Goal: Contribute content

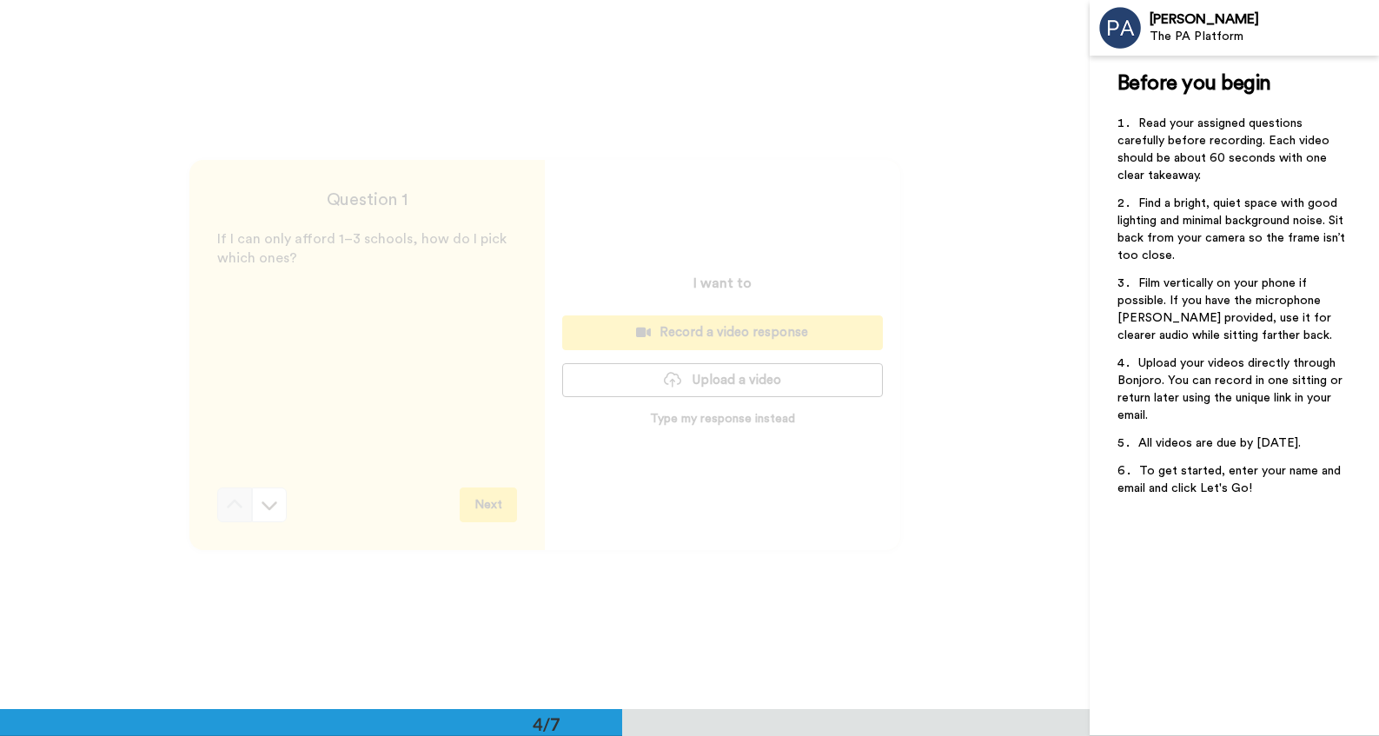
scroll to position [2156, 0]
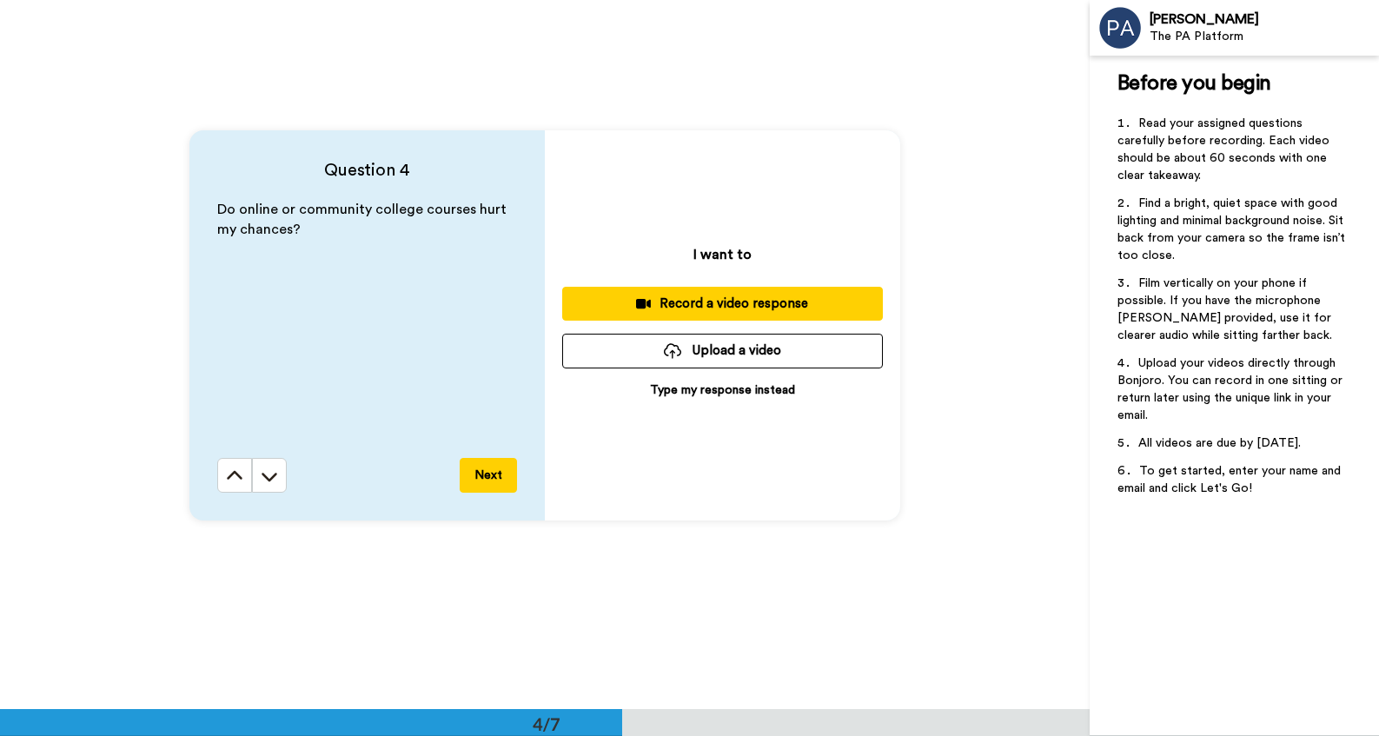
click at [716, 346] on button "Upload a video" at bounding box center [722, 351] width 321 height 34
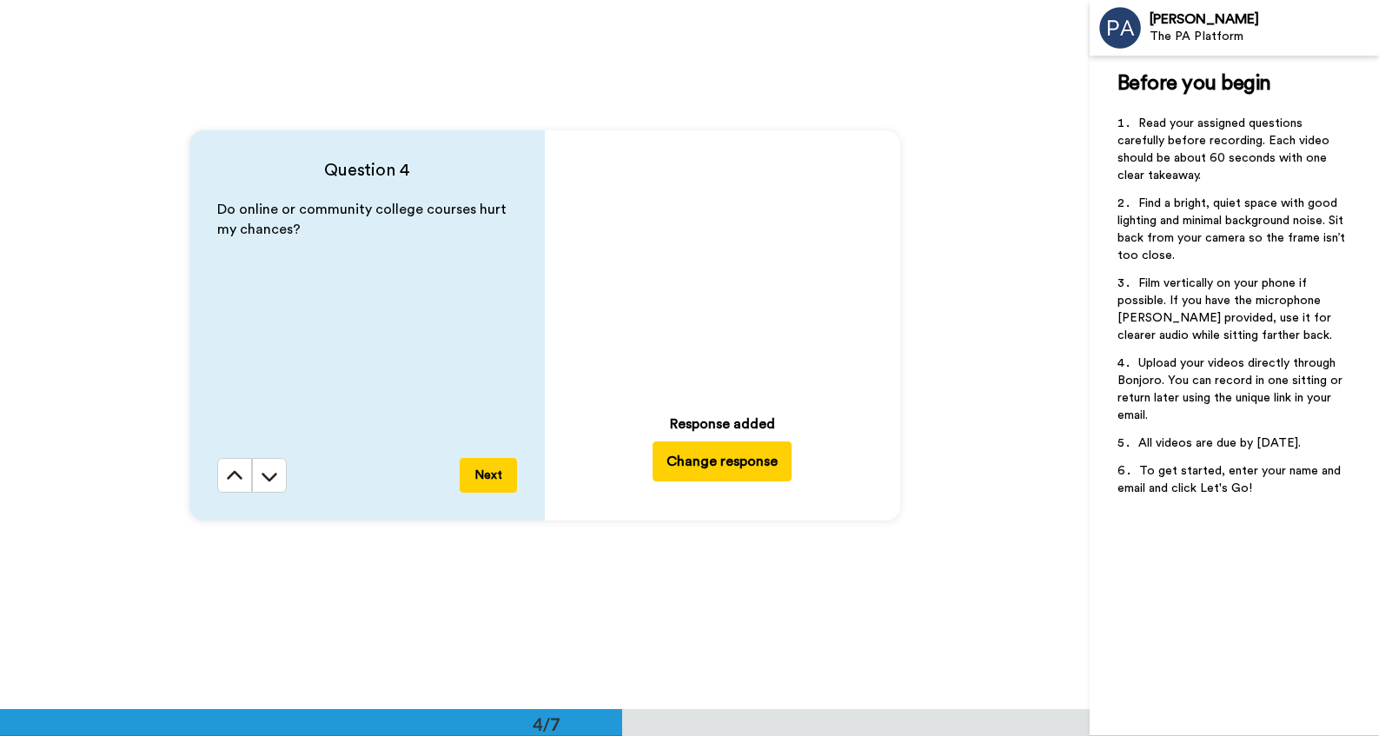
click at [495, 473] on button "Next" at bounding box center [488, 475] width 57 height 35
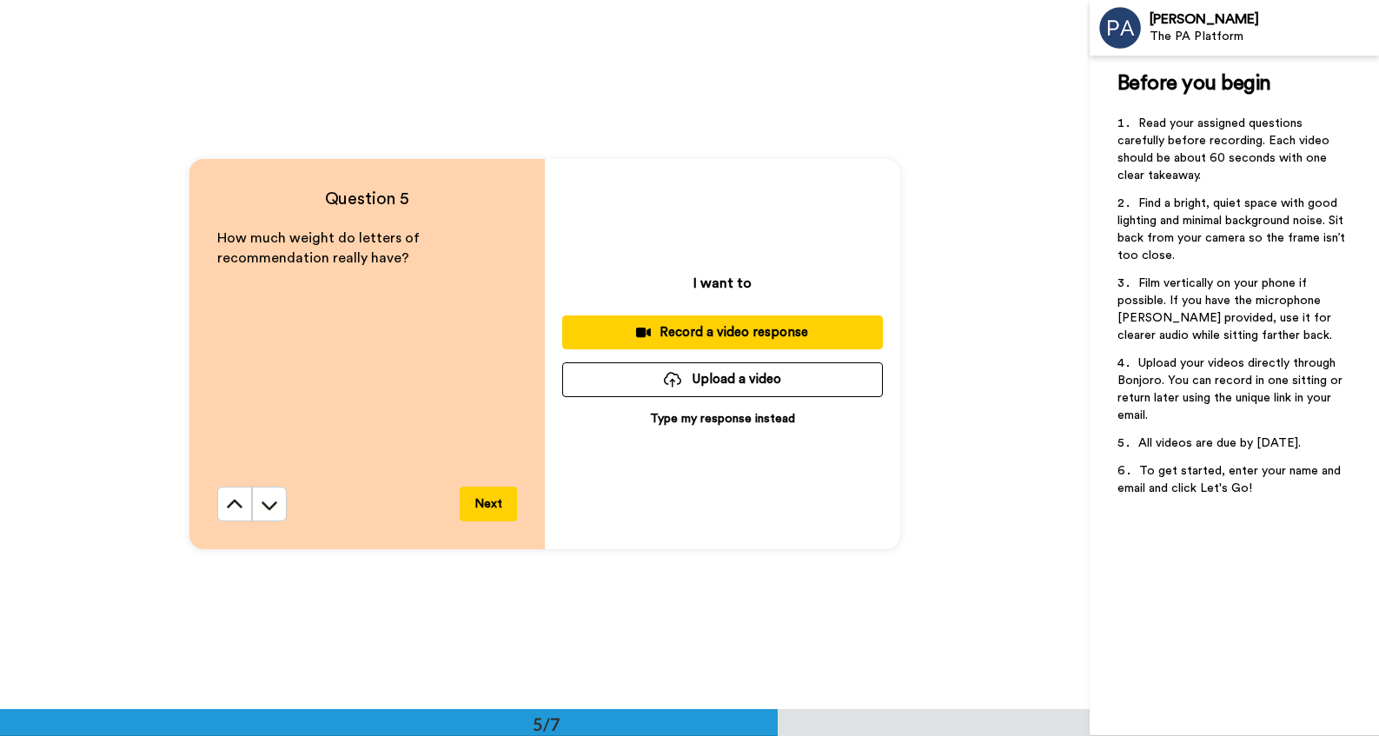
scroll to position [2869, 0]
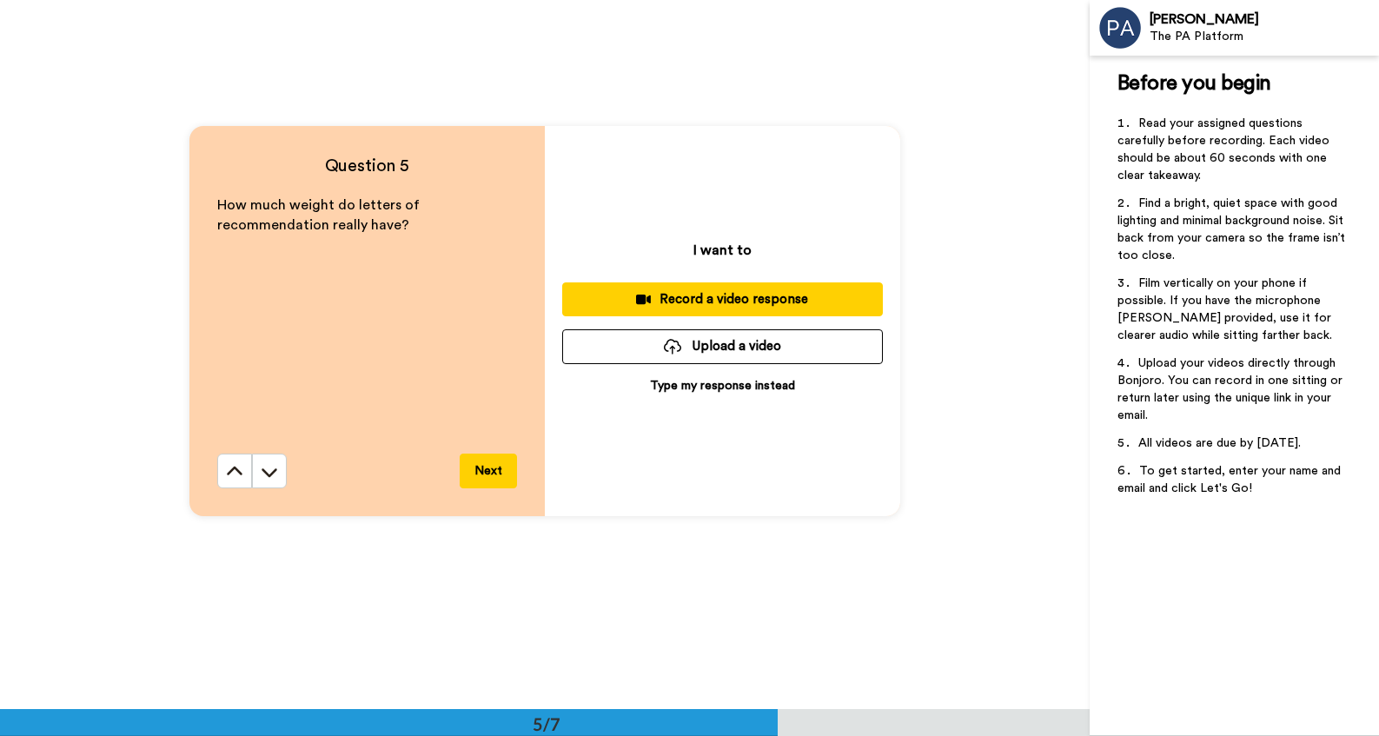
click at [743, 354] on button "Upload a video" at bounding box center [722, 346] width 321 height 34
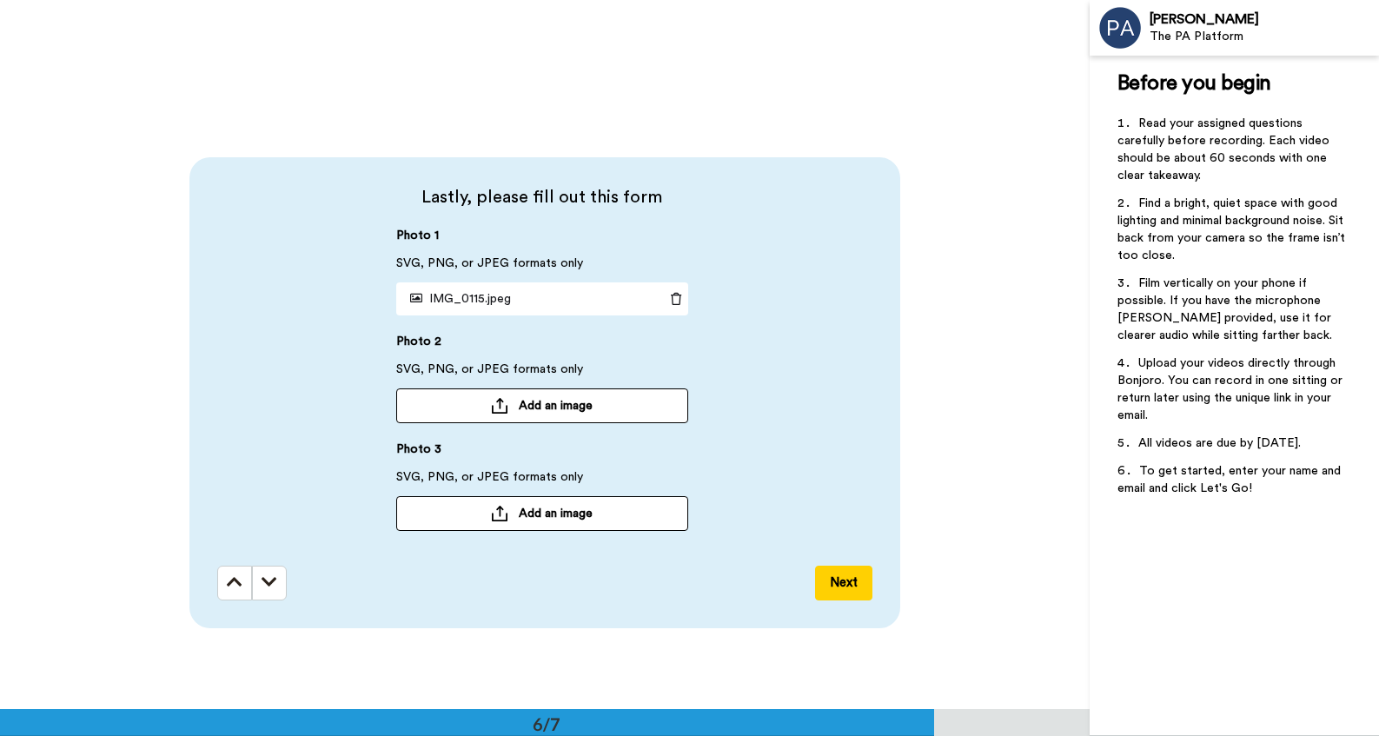
scroll to position [3454, 0]
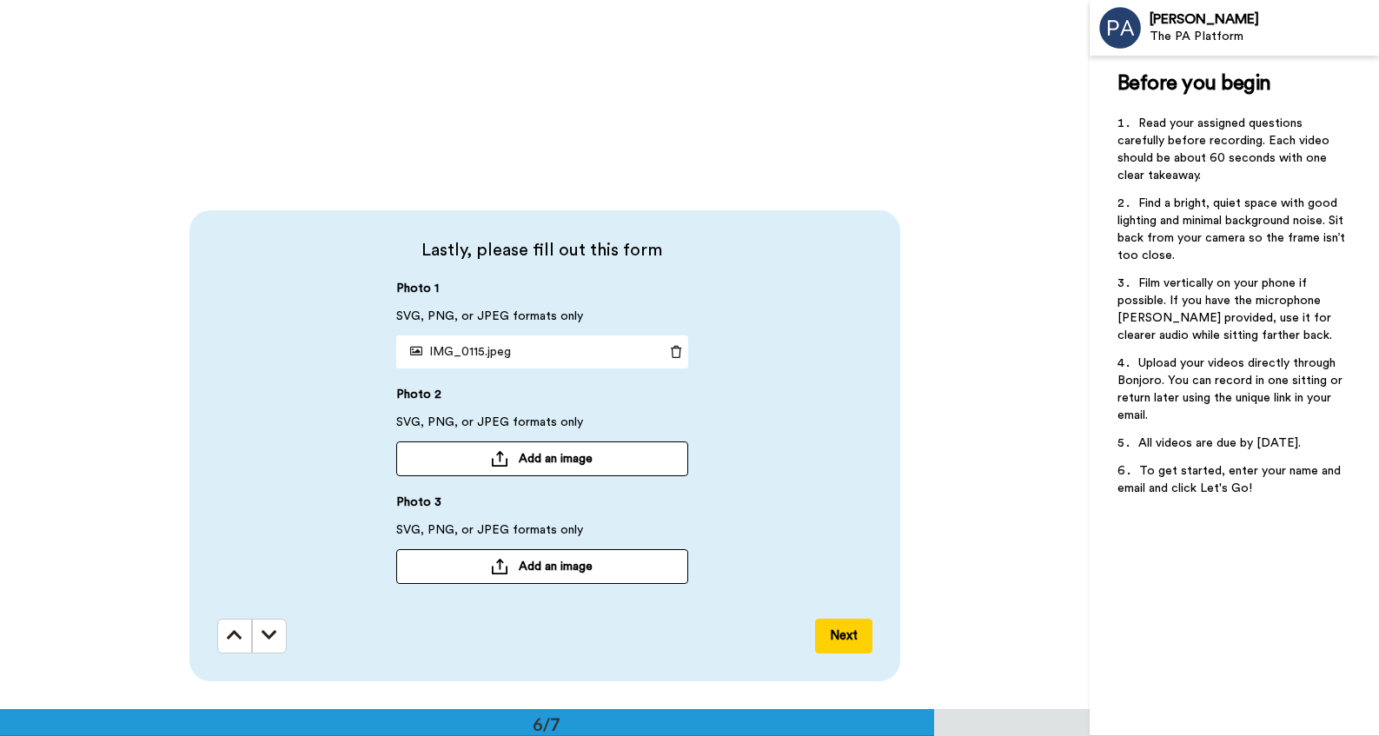
click at [513, 459] on button "Add an image" at bounding box center [542, 458] width 292 height 35
click at [512, 456] on button "Add an image" at bounding box center [542, 458] width 292 height 35
click at [827, 632] on button "Next" at bounding box center [843, 635] width 57 height 35
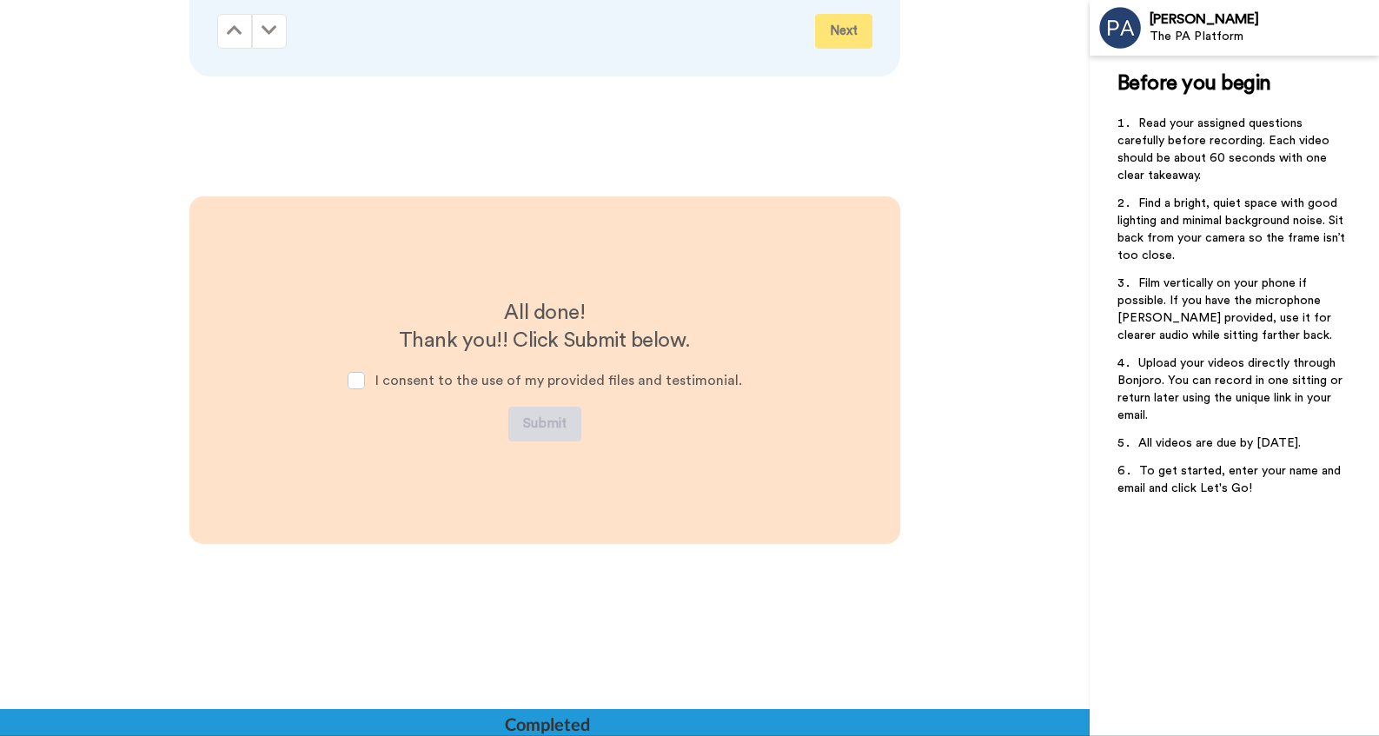
scroll to position [4073, 0]
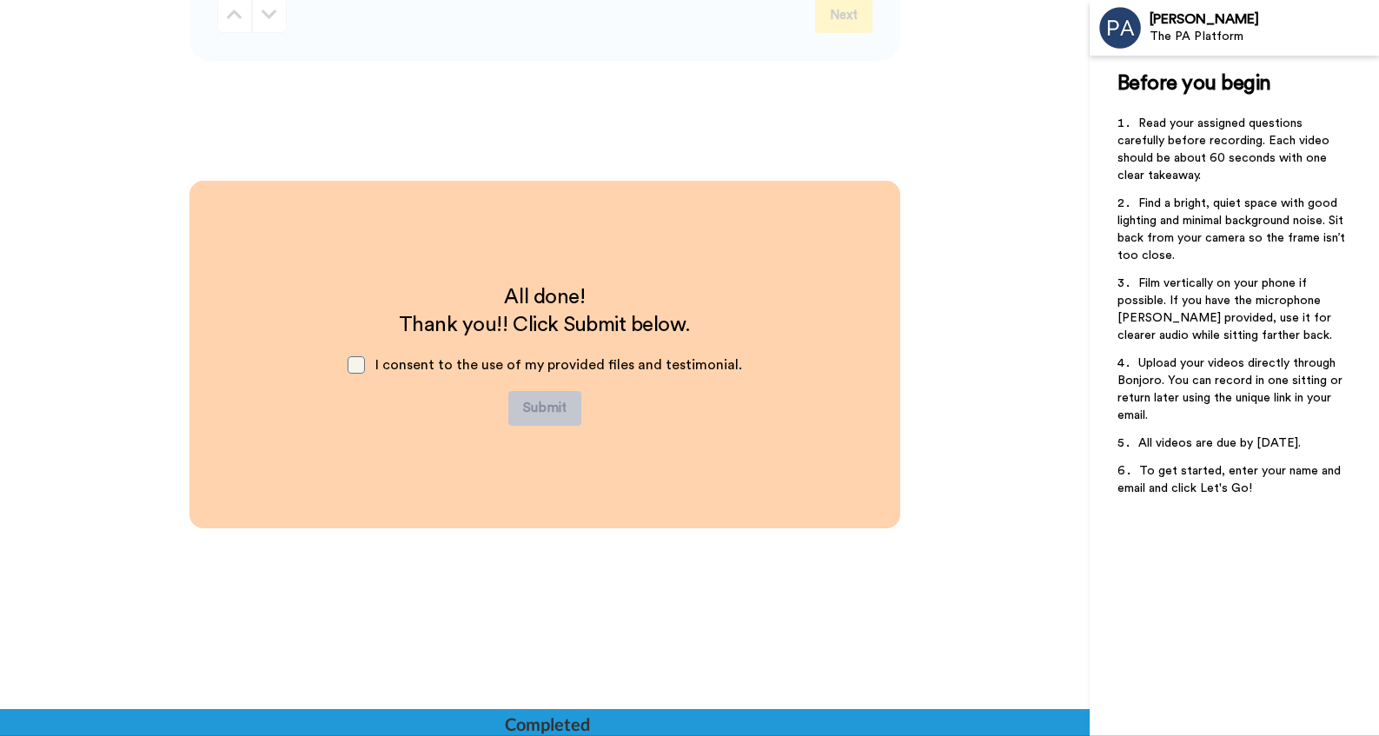
click at [365, 367] on span at bounding box center [355, 364] width 17 height 17
click at [552, 415] on button "Submit" at bounding box center [544, 408] width 73 height 35
